Goal: Check status: Check status

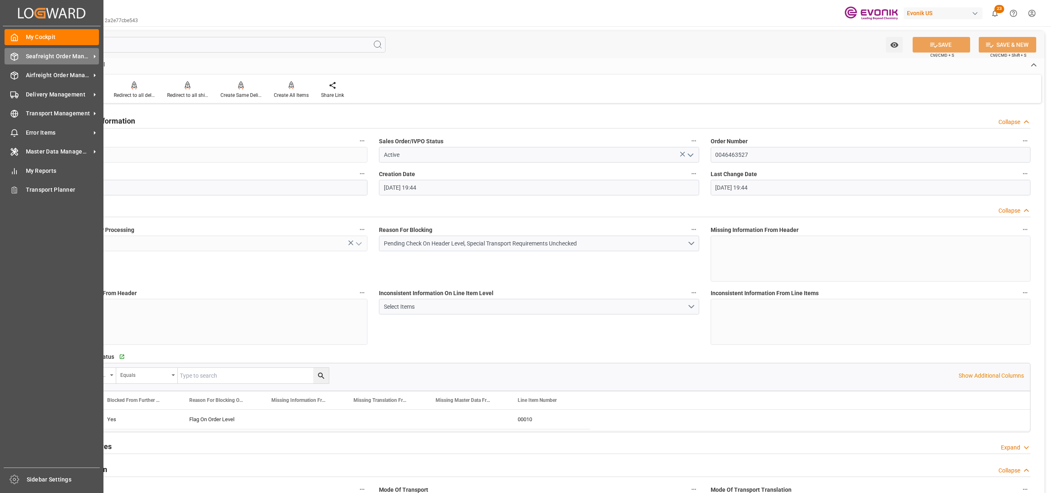
scroll to position [1407, 0]
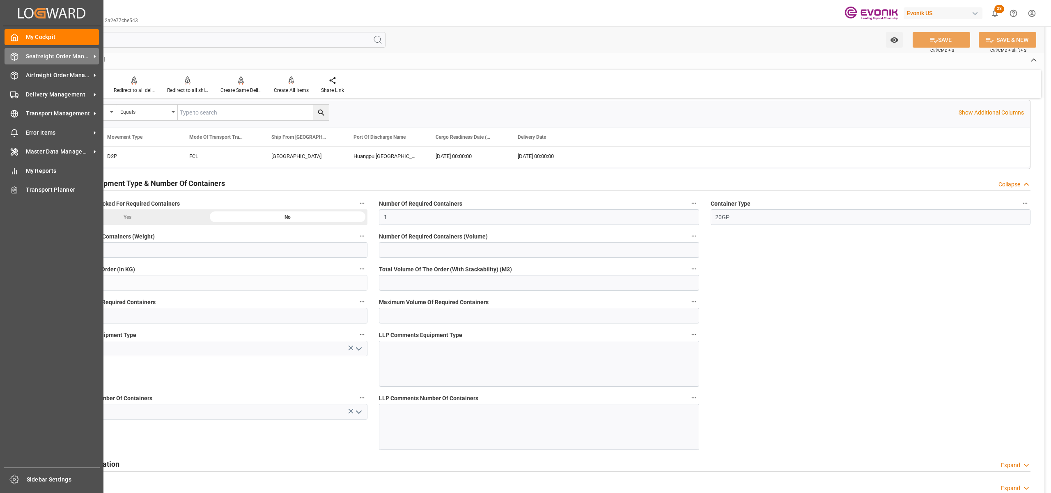
click at [41, 58] on span "Seafreight Order Management" at bounding box center [58, 56] width 65 height 9
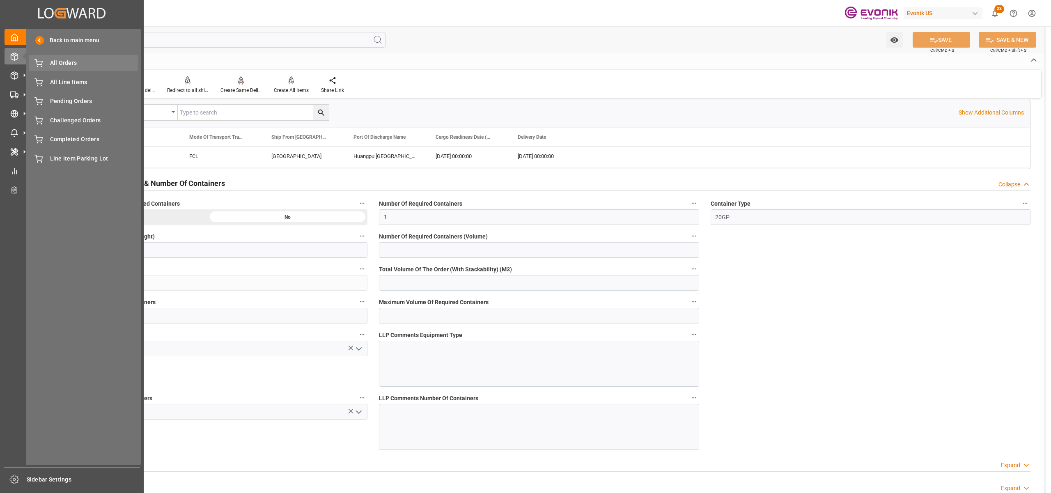
click at [86, 62] on span "All Orders" at bounding box center [94, 63] width 88 height 9
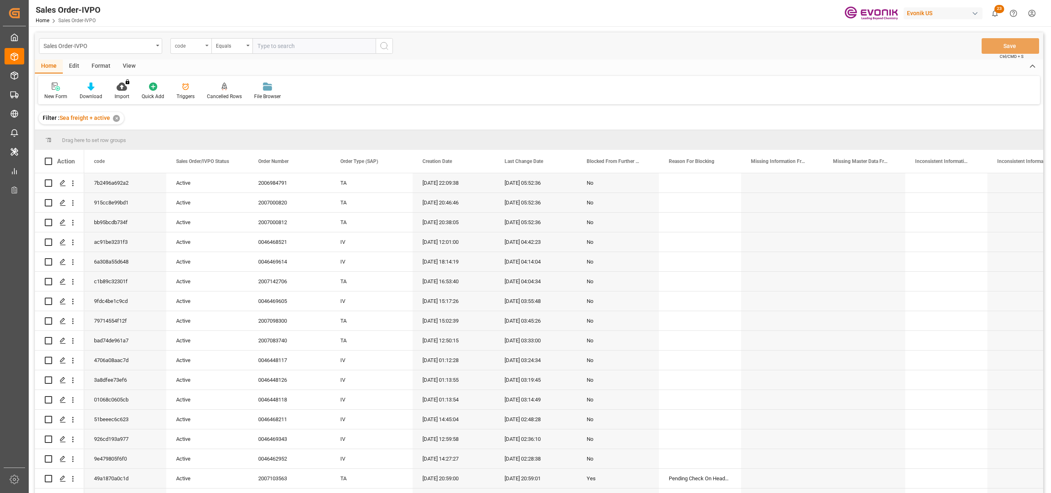
click at [200, 46] on div "code" at bounding box center [189, 44] width 28 height 9
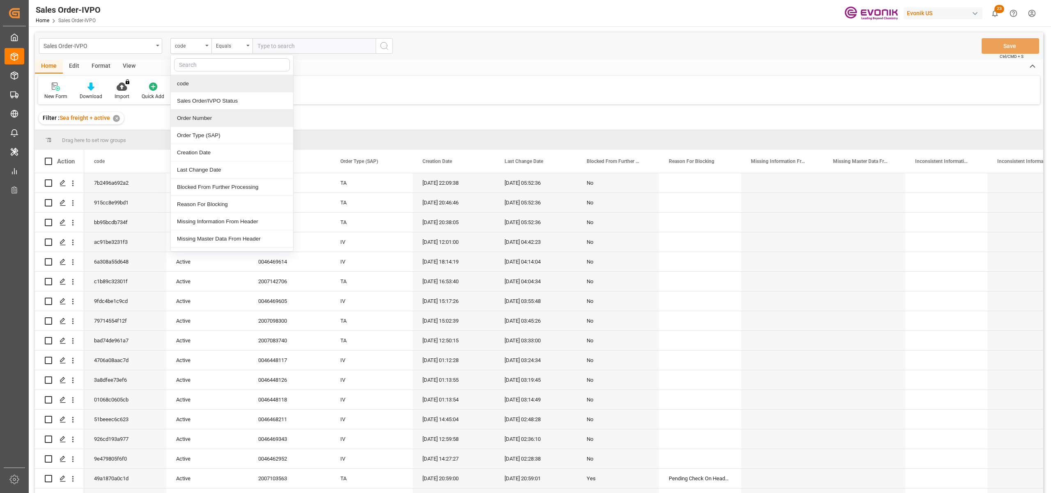
click at [207, 122] on div "Order Number" at bounding box center [232, 118] width 122 height 17
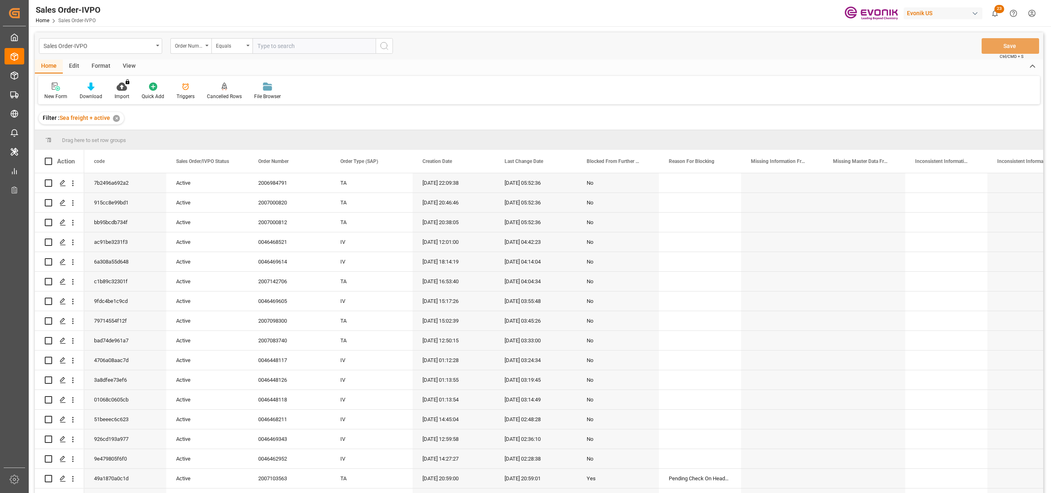
click at [275, 44] on input "text" at bounding box center [314, 46] width 123 height 16
paste input "0046463527"
type input "0046463527"
click at [384, 43] on icon "search button" at bounding box center [384, 46] width 10 height 10
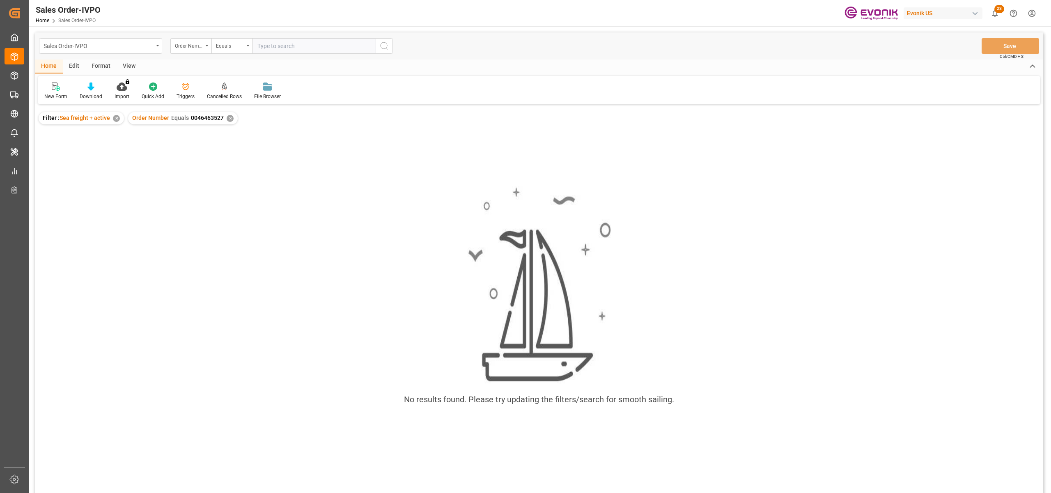
click at [227, 118] on div "✕" at bounding box center [230, 118] width 7 height 7
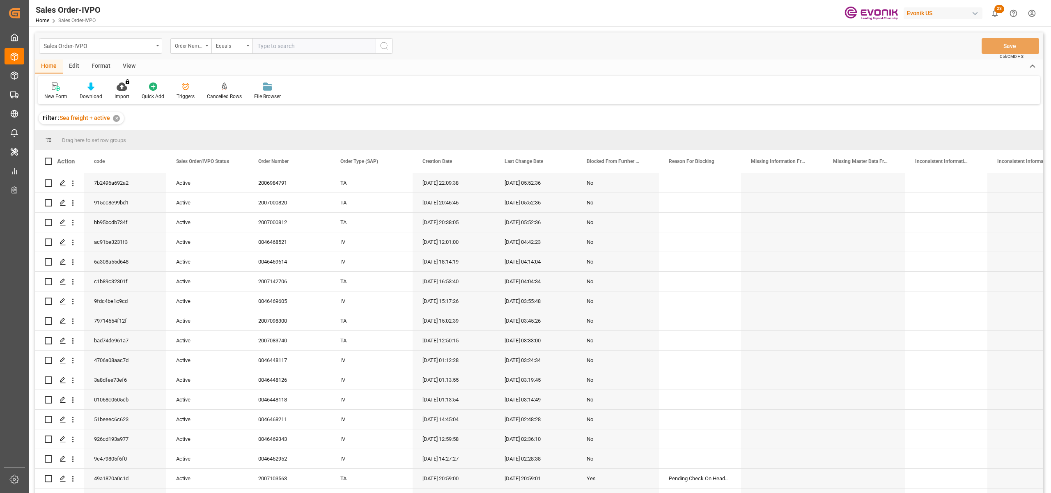
click at [278, 47] on input "text" at bounding box center [314, 46] width 123 height 16
paste input "0046463527"
type input "0046463527"
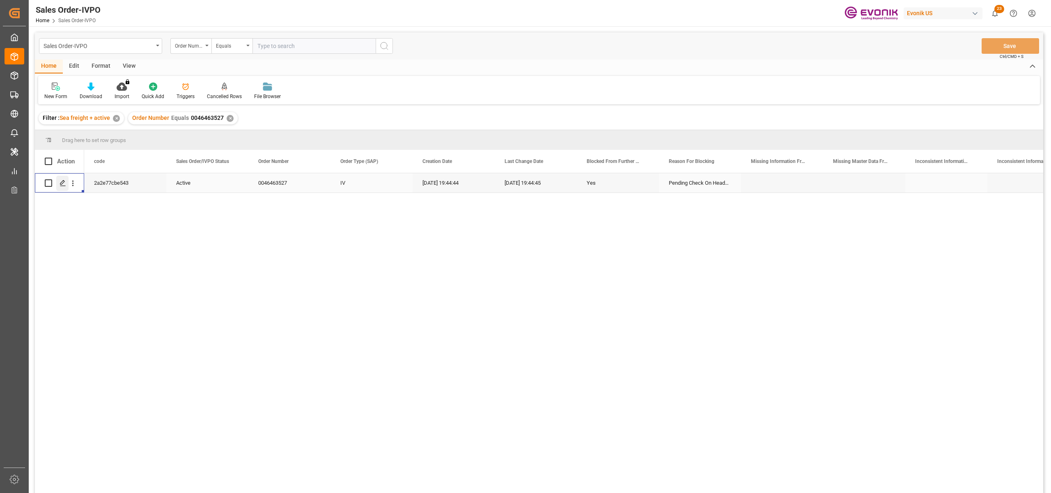
click at [64, 184] on icon "Press SPACE to select this row." at bounding box center [63, 183] width 7 height 7
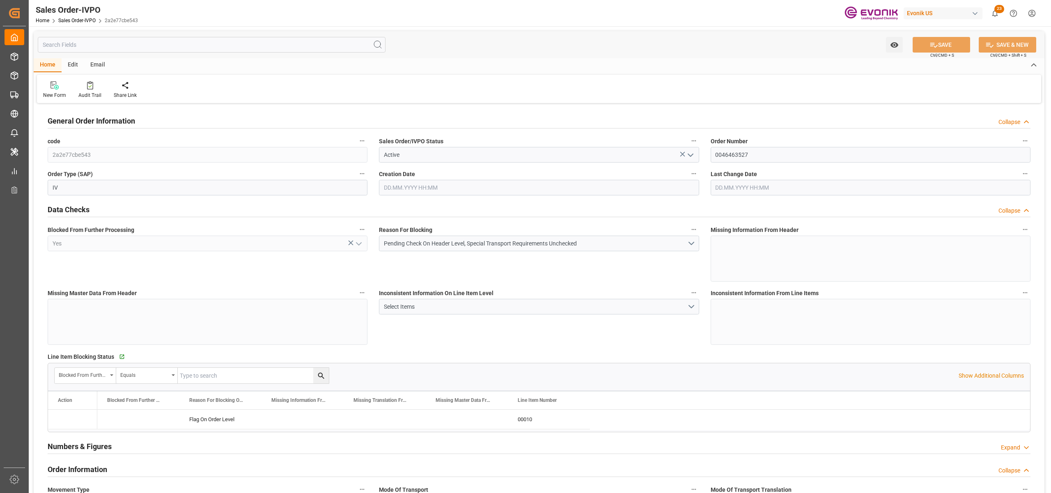
type input "CNHUN"
type input "0"
type input "1"
type input "17534"
type input "[DATE] 19:44"
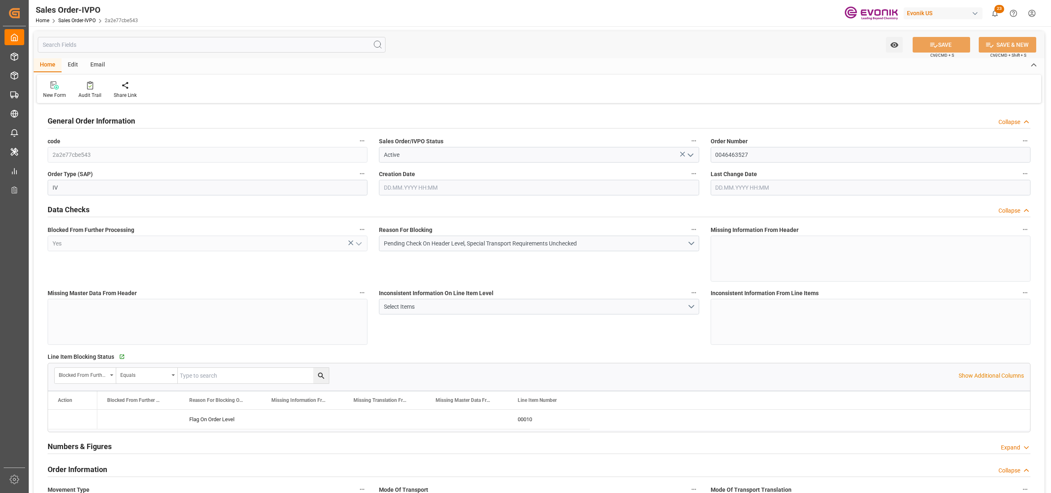
type input "[DATE] 19:44"
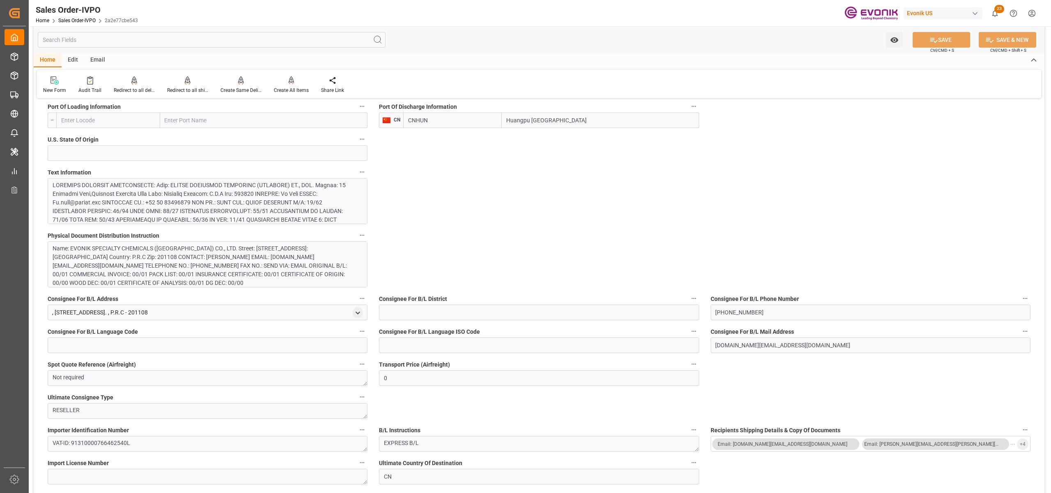
scroll to position [365, 0]
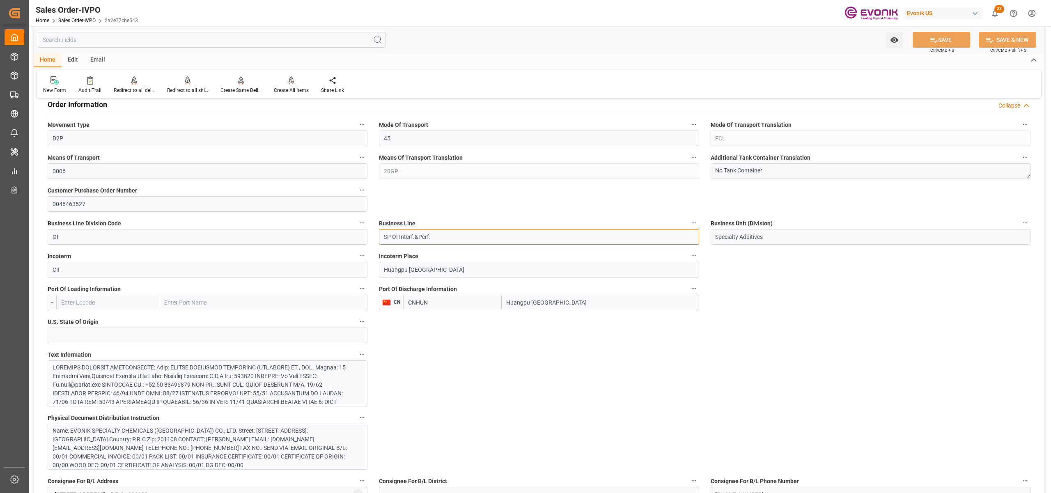
drag, startPoint x: 446, startPoint y: 237, endPoint x: 371, endPoint y: 233, distance: 74.8
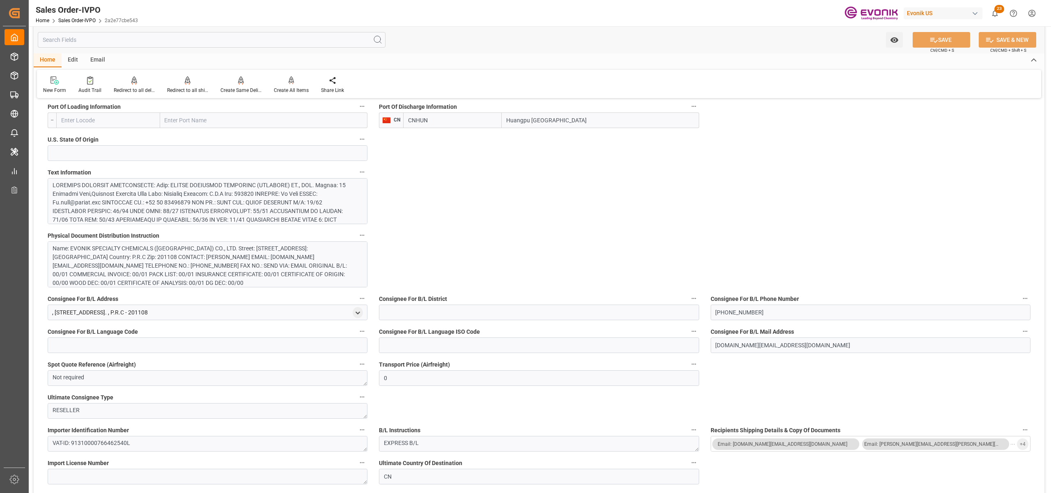
click at [301, 198] on div at bounding box center [203, 245] width 301 height 129
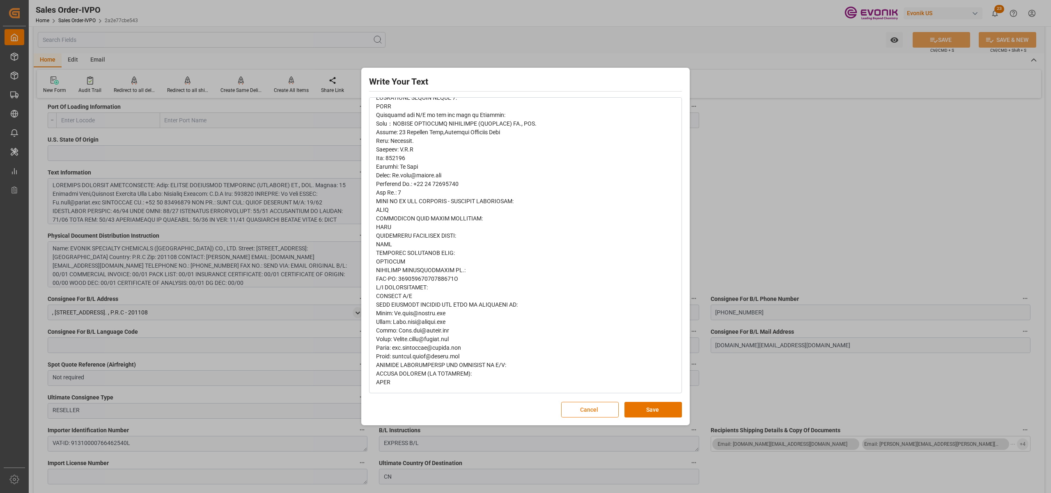
scroll to position [0, 0]
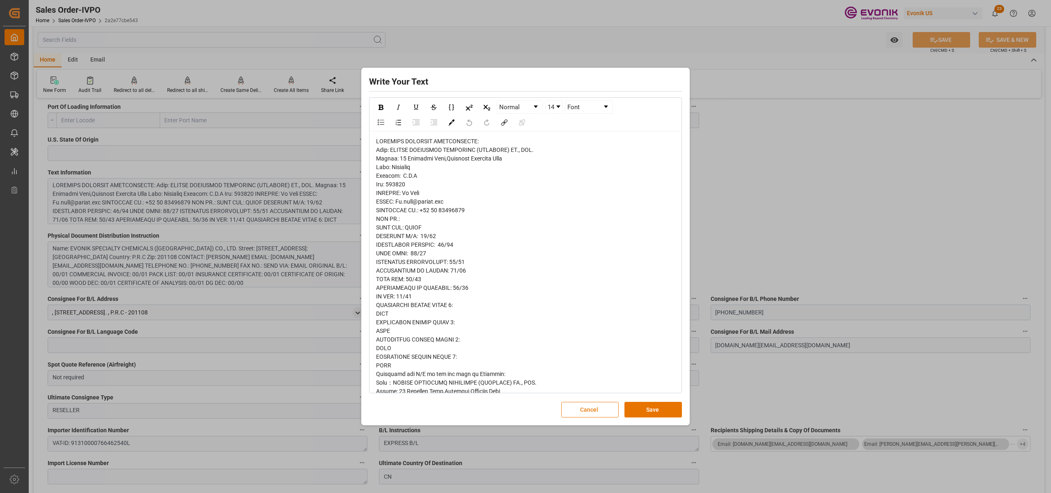
click at [573, 407] on button "Cancel" at bounding box center [589, 410] width 57 height 16
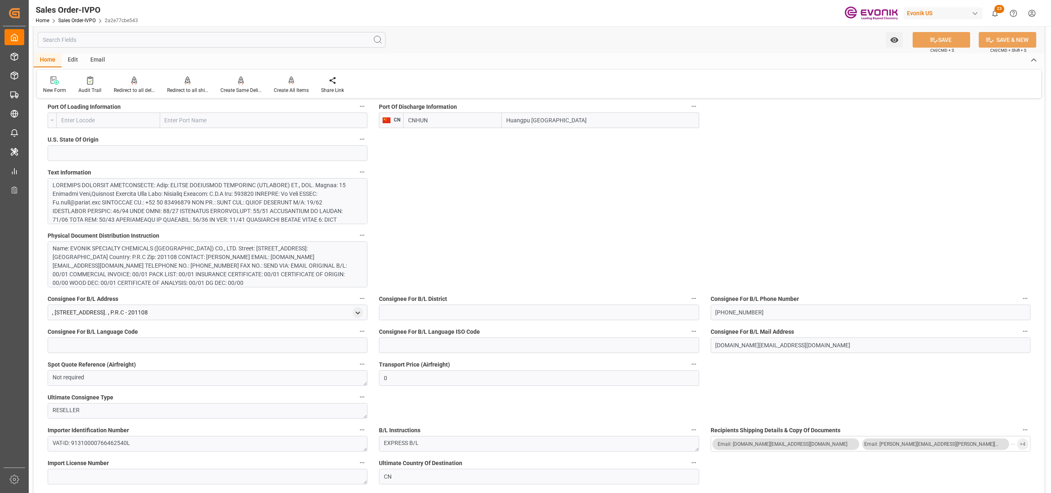
click at [299, 262] on div "Name: EVONIK SPECIALTY CHEMICALS ([GEOGRAPHIC_DATA]) CO., LTD. Street: [STREET_…" at bounding box center [203, 265] width 301 height 43
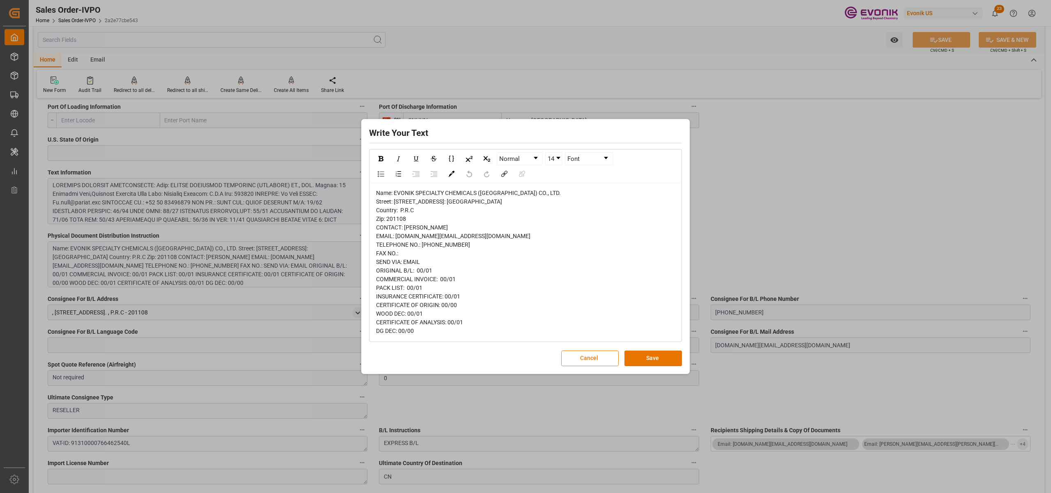
click at [593, 357] on button "Cancel" at bounding box center [589, 359] width 57 height 16
